Goal: Information Seeking & Learning: Learn about a topic

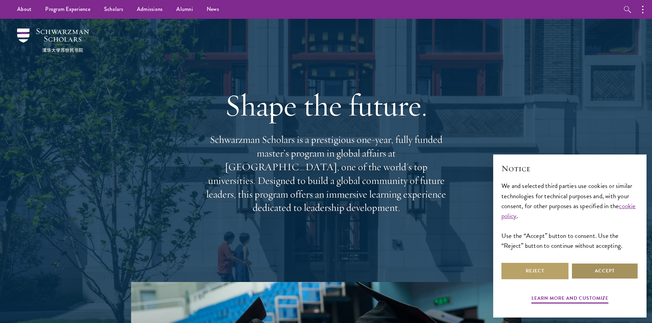
drag, startPoint x: 609, startPoint y: 271, endPoint x: 542, endPoint y: 256, distance: 68.9
click at [609, 271] on button "Accept" at bounding box center [604, 271] width 67 height 16
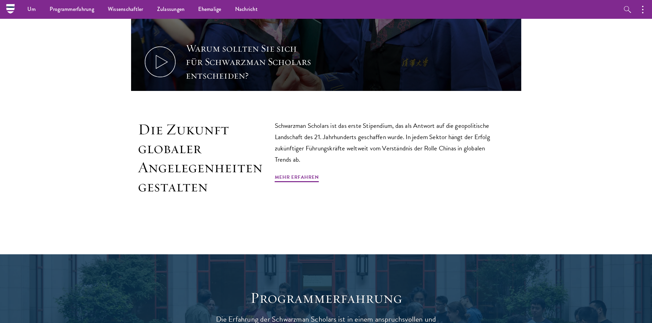
scroll to position [445, 0]
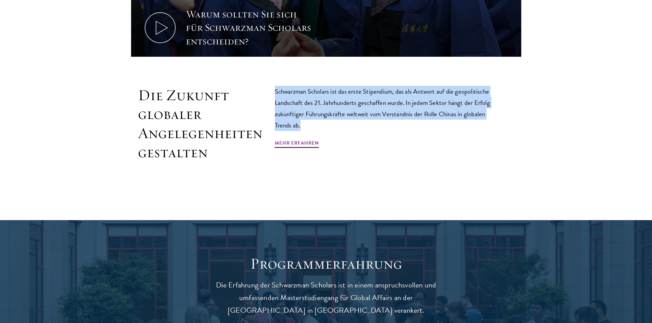
drag, startPoint x: 275, startPoint y: 91, endPoint x: 366, endPoint y: 125, distance: 97.2
click at [366, 125] on p "Schwarzman Scholars ist das erste Stipendium, das als Antwort auf die geopoliti…" at bounding box center [383, 108] width 216 height 45
drag, startPoint x: 366, startPoint y: 125, endPoint x: 276, endPoint y: 82, distance: 100.4
click at [276, 82] on section "Warum sollten Sie sich für Schwarzman Scholars entscheiden? Die Zukunft globale…" at bounding box center [326, 15] width 652 height 356
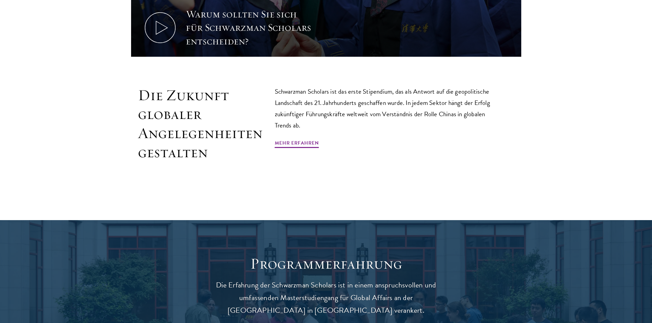
click at [341, 143] on div "Schwarzman Scholars ist das erste Stipendium, das als Antwort auf die geopoliti…" at bounding box center [383, 124] width 216 height 76
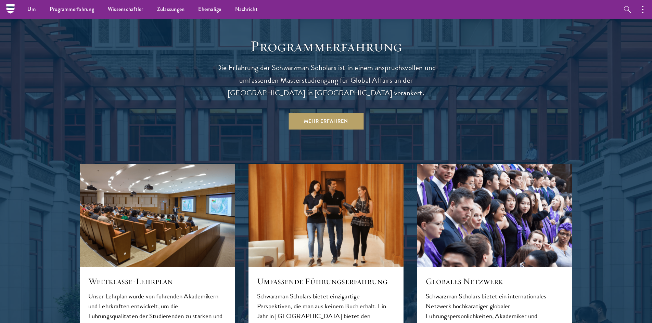
scroll to position [657, 0]
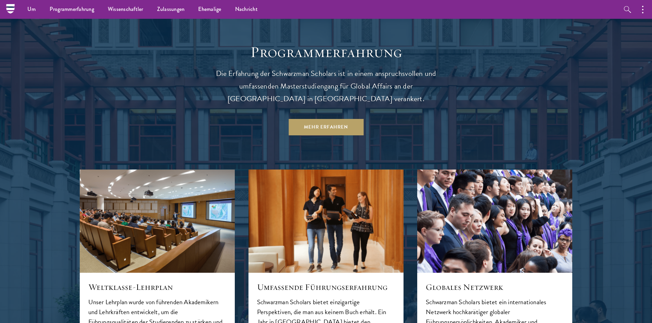
click at [388, 82] on font "Die Erfahrung der Schwarzman Scholars ist in einem anspruchsvollen und umfassen…" at bounding box center [326, 86] width 220 height 37
copy font "Tsinghua"
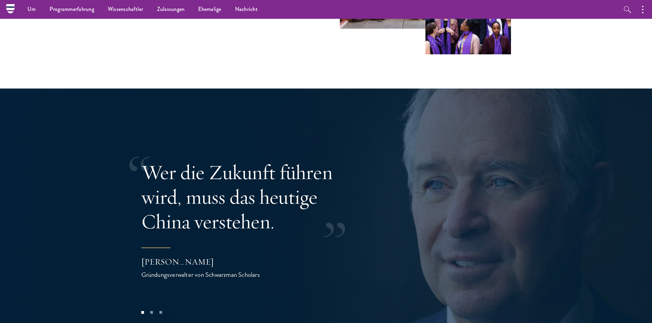
scroll to position [0, 0]
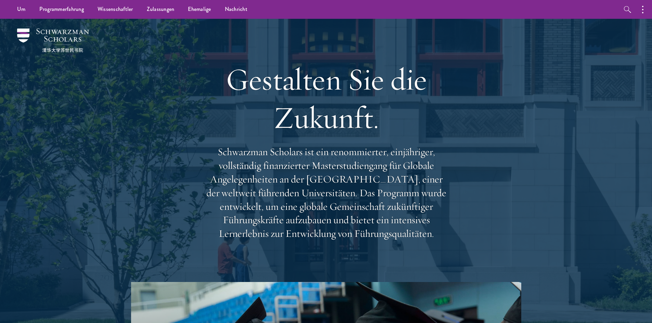
drag, startPoint x: 231, startPoint y: 78, endPoint x: 440, endPoint y: 240, distance: 265.2
click at [440, 240] on div "Gestalten Sie die Zukunft. Schwarzman Scholars ist ein renommierter, einjährige…" at bounding box center [326, 150] width 246 height 249
click at [438, 234] on p "Schwarzman Scholars ist ein renommierter, einjähriger, vollständig finanzierter…" at bounding box center [326, 192] width 246 height 95
click at [433, 229] on font "Schwarzman Scholars ist ein renommierter, einjähriger, vollständig finanzierter…" at bounding box center [326, 192] width 240 height 95
click at [434, 235] on font "Schwarzman Scholars ist ein renommierter, einjähriger, vollständig finanzierter…" at bounding box center [326, 192] width 240 height 95
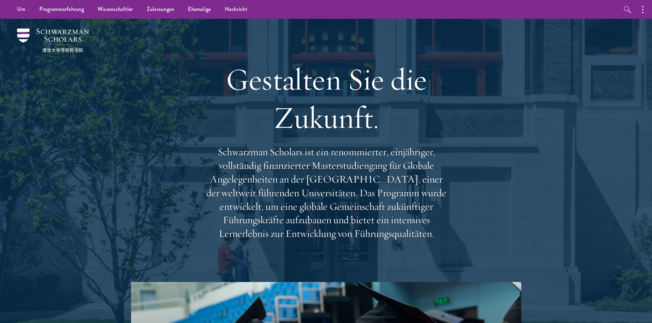
drag, startPoint x: 436, startPoint y: 233, endPoint x: 211, endPoint y: 80, distance: 271.7
click at [214, 78] on div "Gestalten Sie die Zukunft. Schwarzman Scholars ist ein renommierter, einjährige…" at bounding box center [326, 150] width 246 height 249
click at [234, 82] on font "Gestalten Sie die Zukunft." at bounding box center [326, 98] width 201 height 77
click at [236, 78] on font "Gestalten Sie die Zukunft." at bounding box center [326, 98] width 201 height 77
click at [232, 79] on font "Gestalten Sie die Zukunft." at bounding box center [326, 98] width 201 height 77
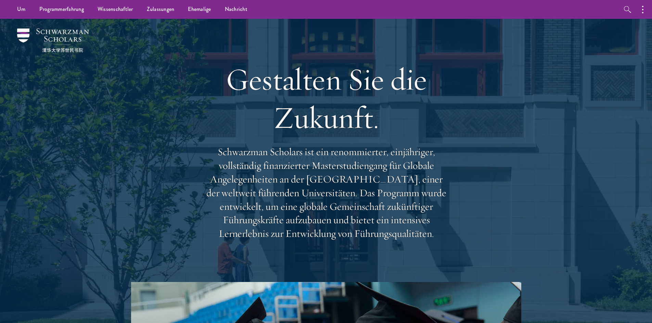
drag, startPoint x: 232, startPoint y: 79, endPoint x: 445, endPoint y: 246, distance: 271.0
click at [445, 246] on div "Gestalten Sie die Zukunft. Schwarzman Scholars ist ein renommierter, einjährige…" at bounding box center [326, 150] width 246 height 249
click at [439, 233] on p "Schwarzman Scholars ist ein renommierter, einjähriger, vollständig finanzierter…" at bounding box center [326, 192] width 246 height 95
drag, startPoint x: 435, startPoint y: 233, endPoint x: 225, endPoint y: 89, distance: 255.1
click at [225, 89] on div "Gestalten Sie die Zukunft. Schwarzman Scholars ist ein renommierter, einjährige…" at bounding box center [326, 150] width 246 height 249
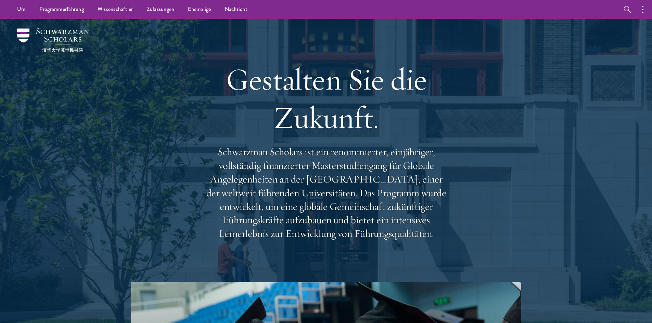
click at [231, 76] on font "Gestalten Sie die Zukunft." at bounding box center [326, 98] width 201 height 77
drag, startPoint x: 231, startPoint y: 78, endPoint x: 450, endPoint y: 243, distance: 274.0
click at [450, 243] on div "Gestalten Sie die Zukunft. Schwarzman Scholars ist ein renommierter, einjährige…" at bounding box center [326, 150] width 493 height 263
click at [443, 237] on p "Schwarzman Scholars ist ein renommierter, einjähriger, vollständig finanzierter…" at bounding box center [326, 192] width 246 height 95
drag, startPoint x: 433, startPoint y: 236, endPoint x: 233, endPoint y: 82, distance: 252.0
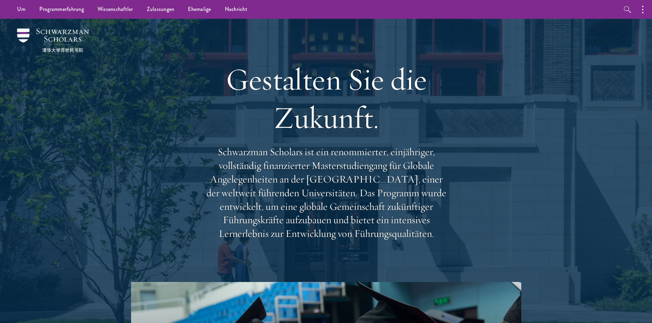
click at [233, 82] on div "Gestalten Sie die Zukunft. Schwarzman Scholars ist ein renommierter, einjährige…" at bounding box center [326, 150] width 246 height 249
click at [227, 83] on font "Gestalten Sie die Zukunft." at bounding box center [326, 98] width 201 height 77
click at [228, 81] on font "Gestalten Sie die Zukunft." at bounding box center [326, 98] width 201 height 77
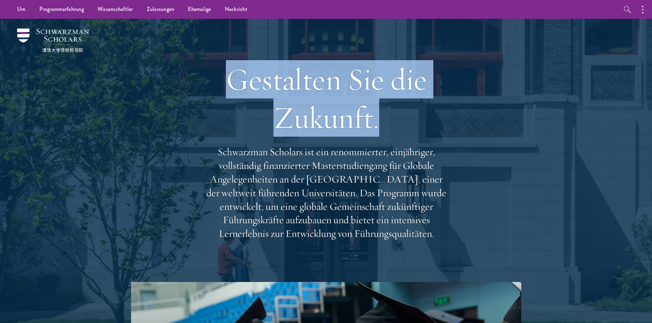
drag, startPoint x: 229, startPoint y: 81, endPoint x: 383, endPoint y: 123, distance: 159.5
click at [383, 123] on h1 "Gestalten Sie die Zukunft." at bounding box center [326, 98] width 246 height 77
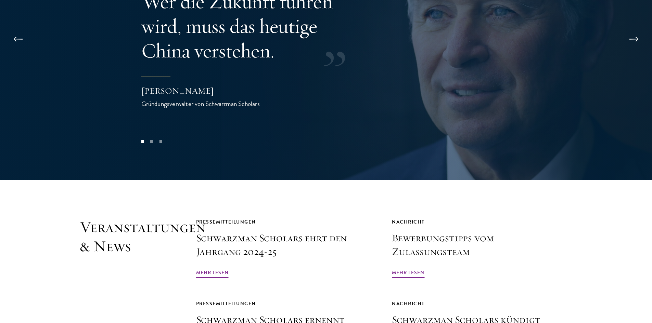
scroll to position [1711, 0]
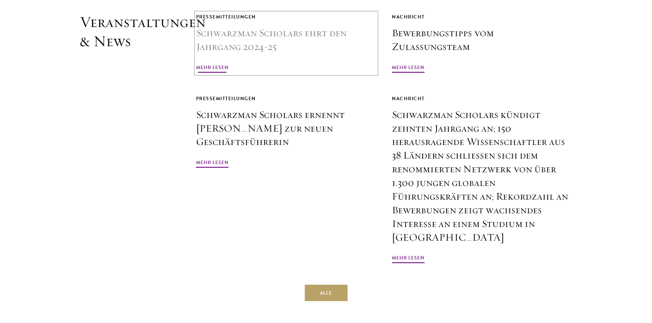
click at [216, 67] on font "Mehr lesen" at bounding box center [212, 67] width 33 height 7
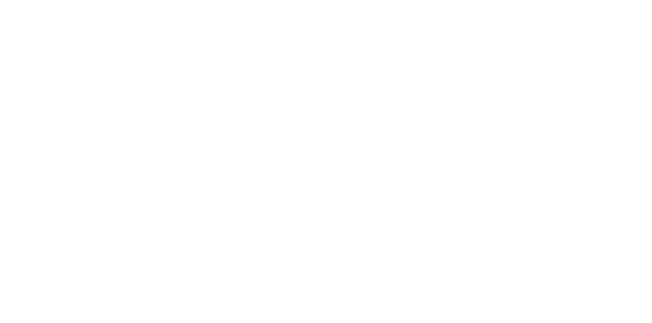
scroll to position [411, 0]
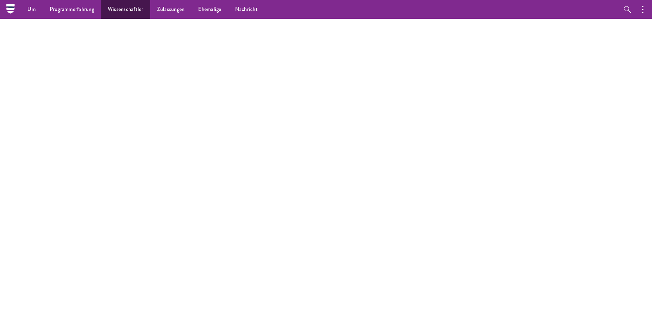
scroll to position [171, 0]
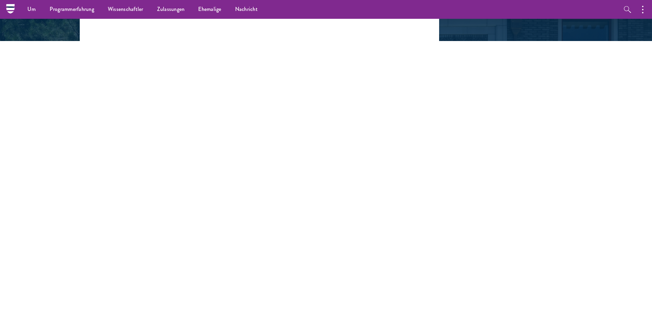
drag, startPoint x: 16, startPoint y: 192, endPoint x: 28, endPoint y: 195, distance: 12.5
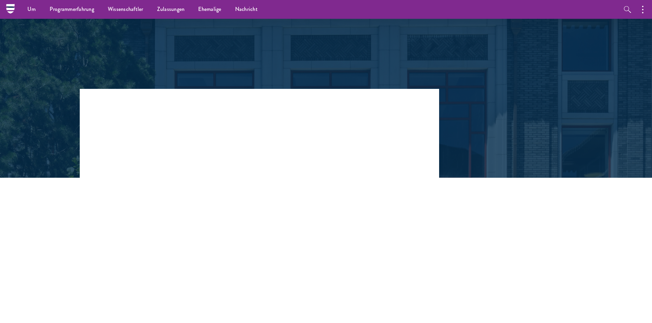
scroll to position [0, 0]
